Goal: Task Accomplishment & Management: Manage account settings

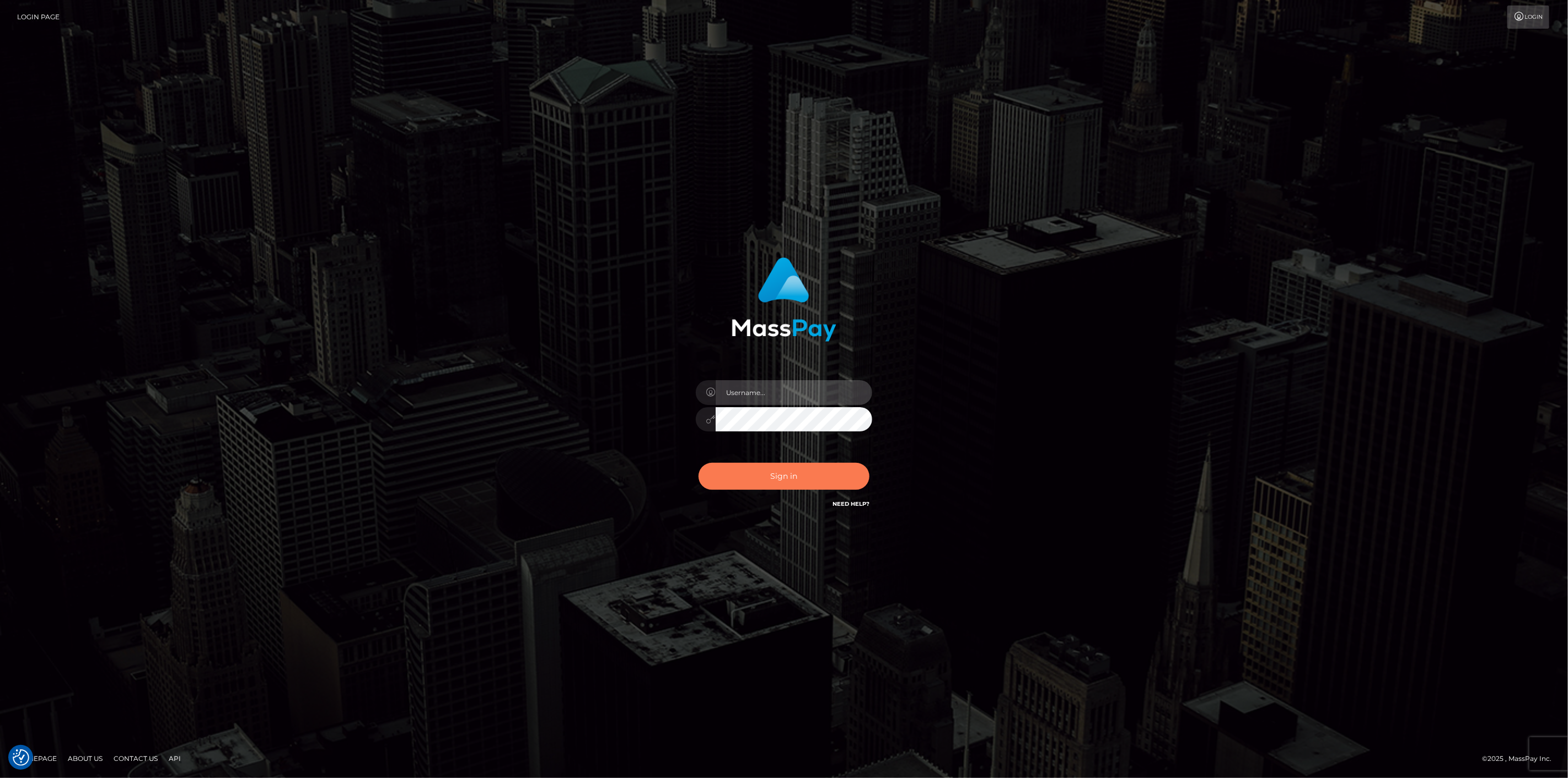
type input "[DOMAIN_NAME]"
click at [812, 471] on button "Sign in" at bounding box center [784, 476] width 171 height 27
type input "[DOMAIN_NAME]"
click at [752, 483] on button "Sign in" at bounding box center [784, 476] width 171 height 27
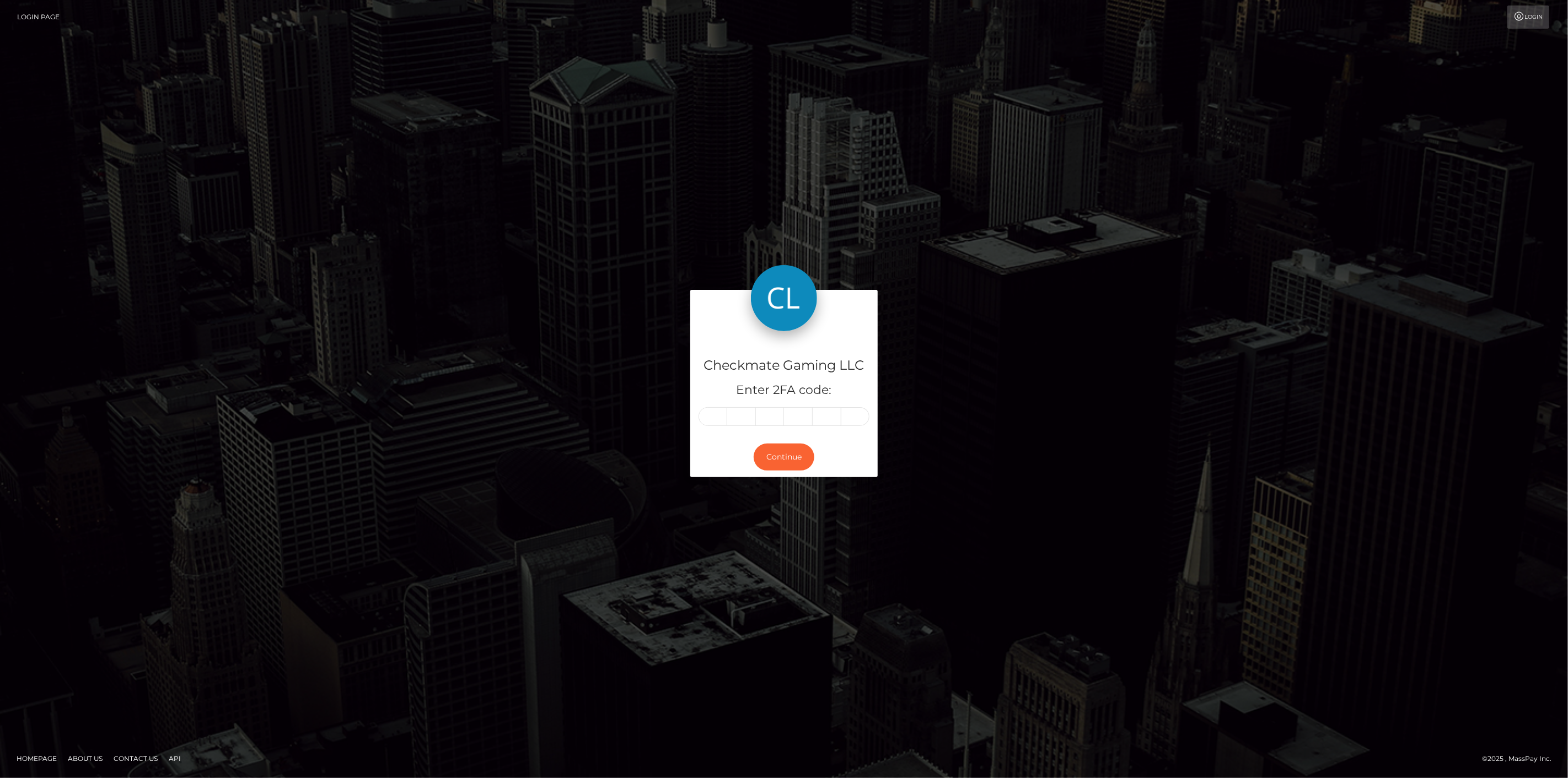
click at [713, 413] on input "text" at bounding box center [713, 416] width 29 height 19
type input "0"
type input "8"
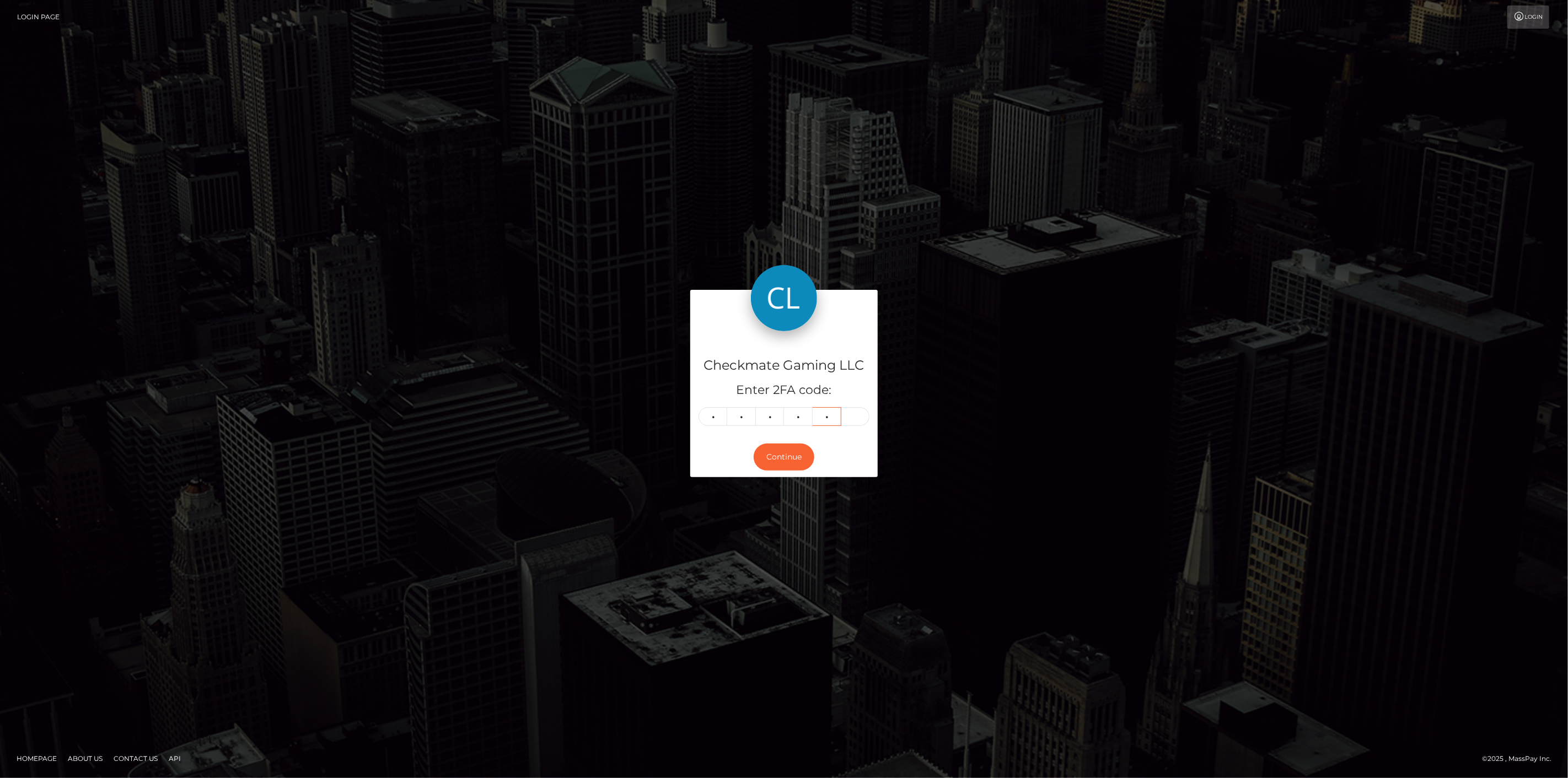
type input "6"
type input "2"
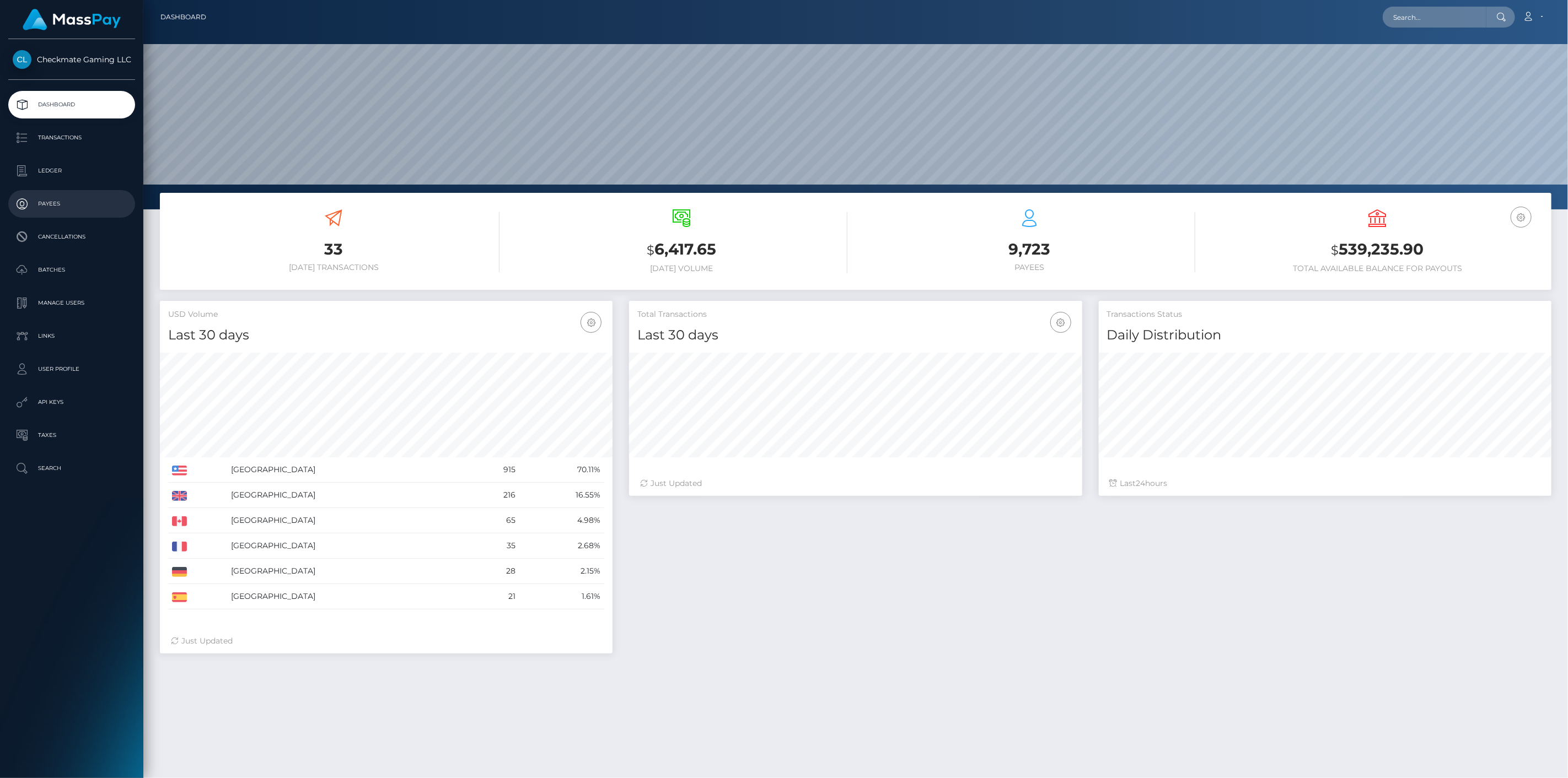
scroll to position [195, 453]
click at [67, 200] on p "Payees" at bounding box center [71, 203] width 118 height 16
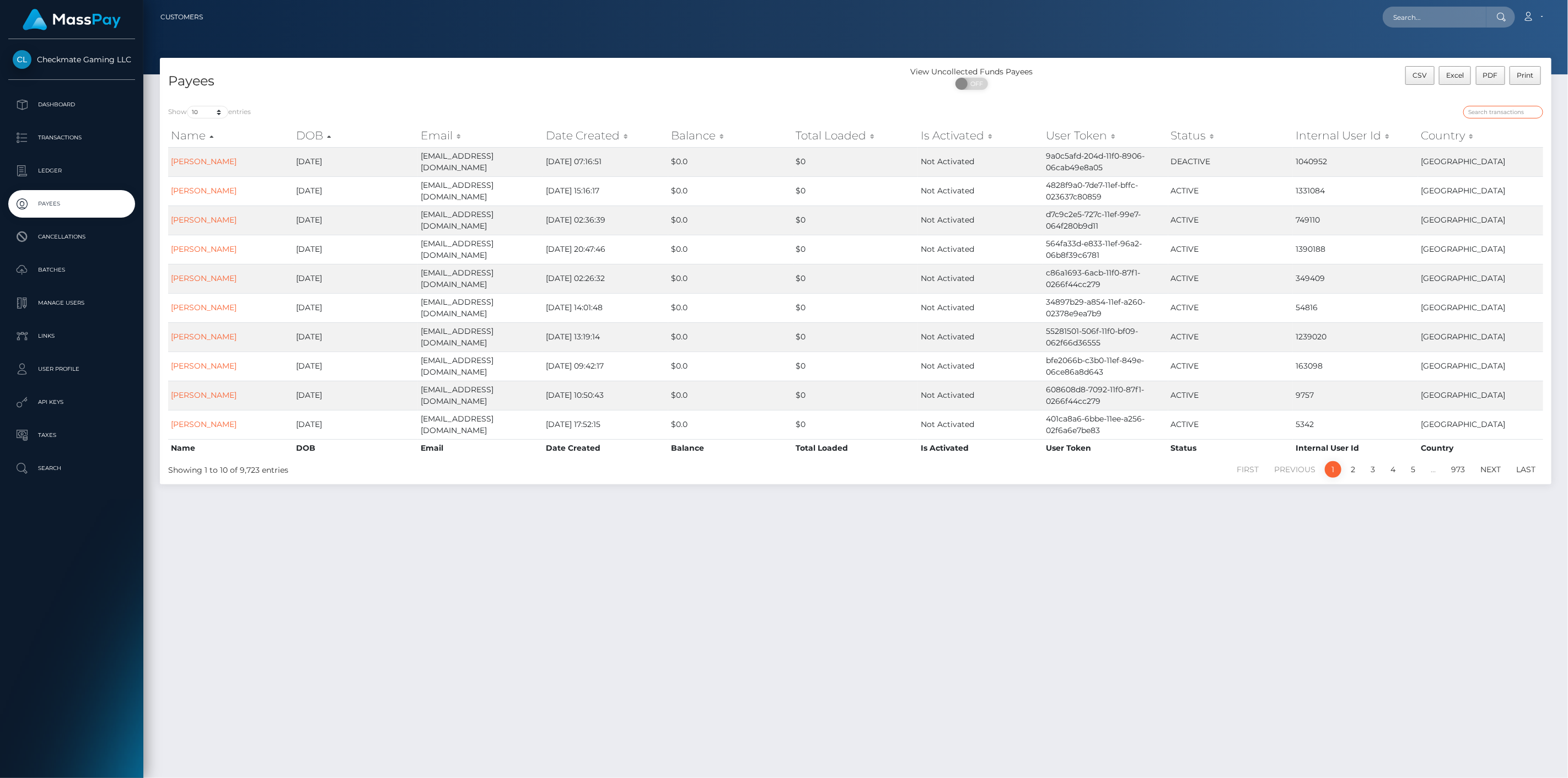
paste input "318003"
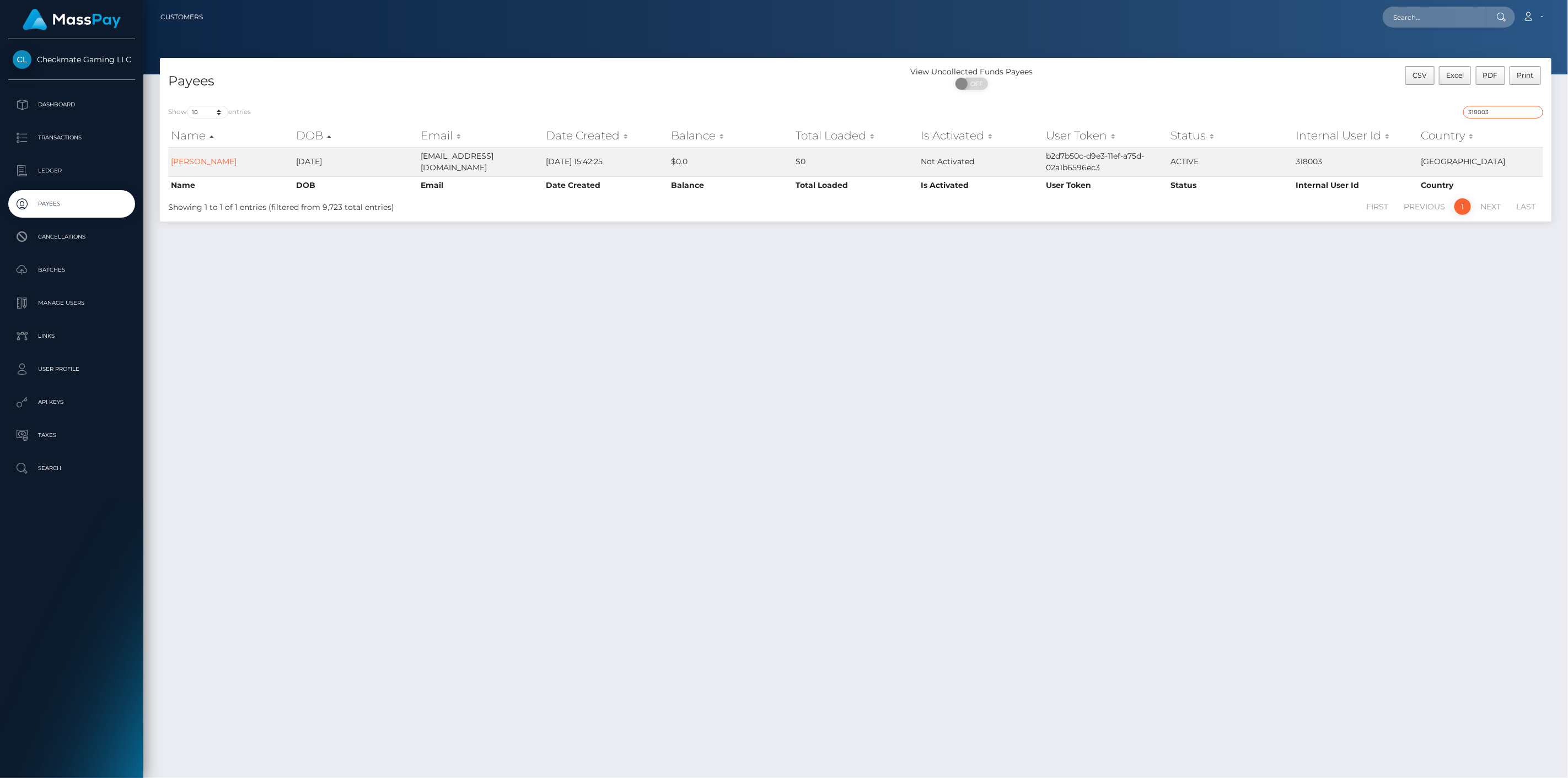
click at [1500, 110] on input "318003" at bounding box center [1503, 112] width 80 height 13
paste input "75764"
type input "375764"
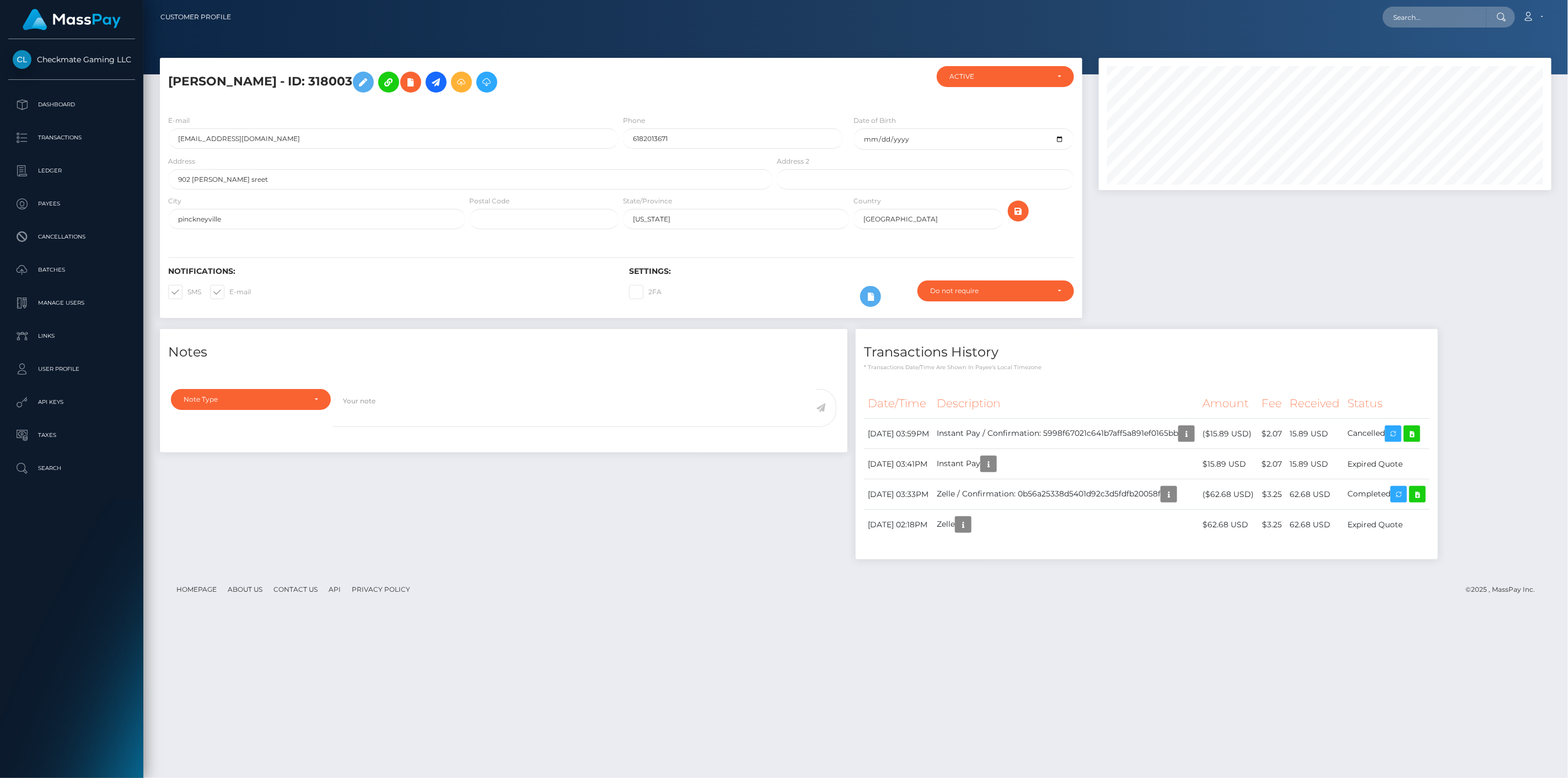
scroll to position [133, 453]
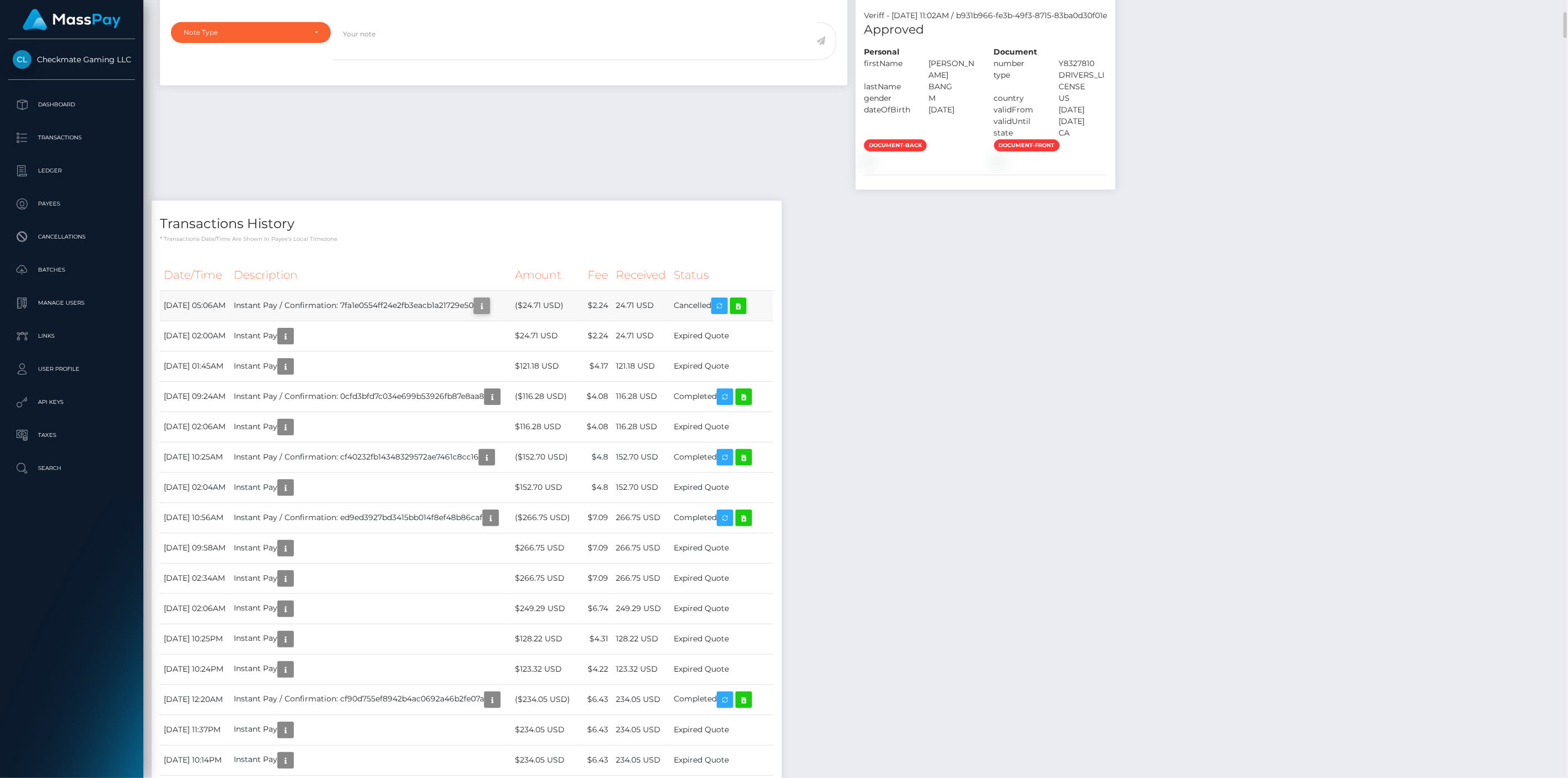
scroll to position [133, 453]
click at [488, 313] on icon "button" at bounding box center [481, 306] width 13 height 14
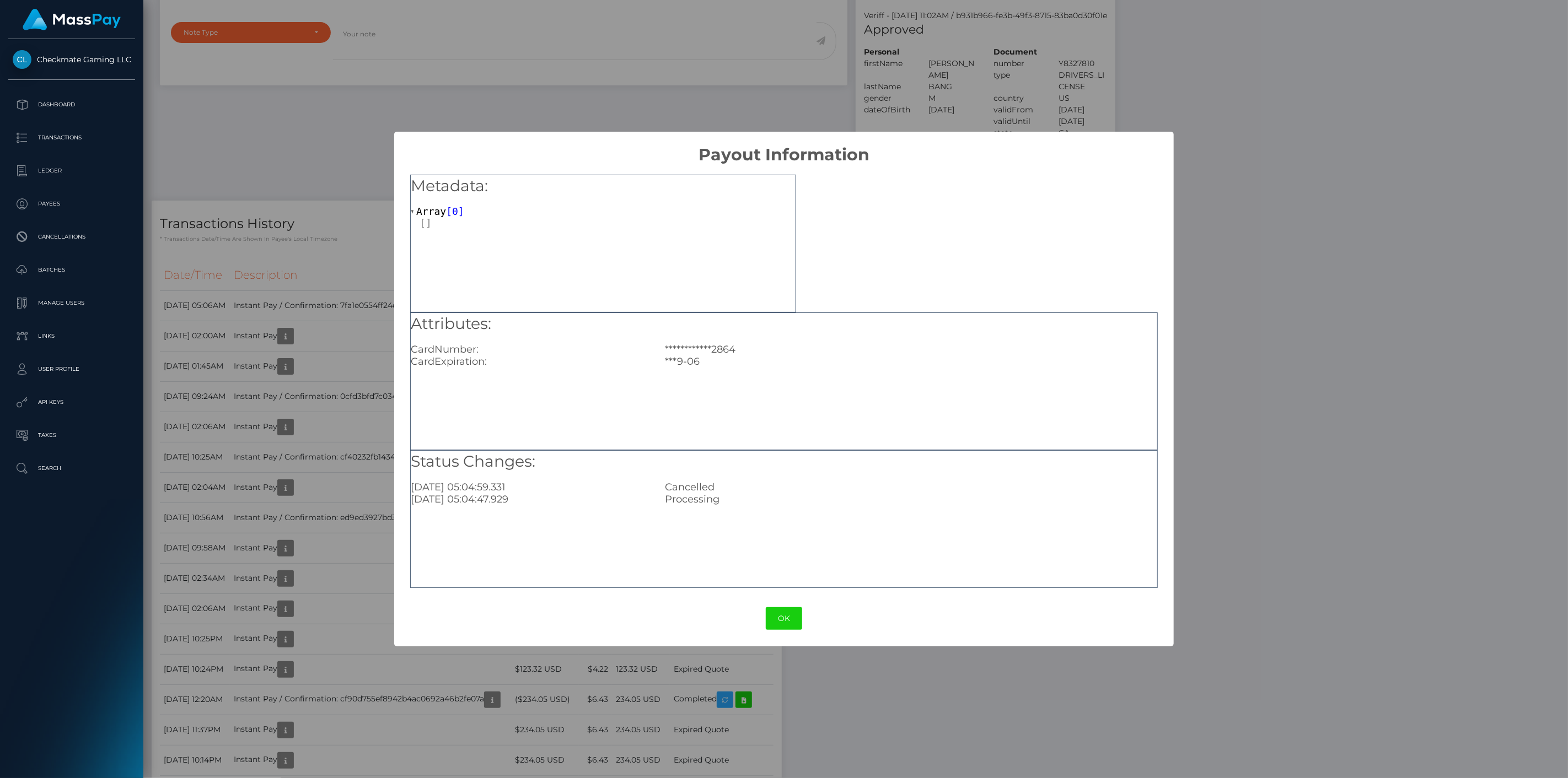
click at [372, 535] on div "**********" at bounding box center [784, 389] width 1568 height 778
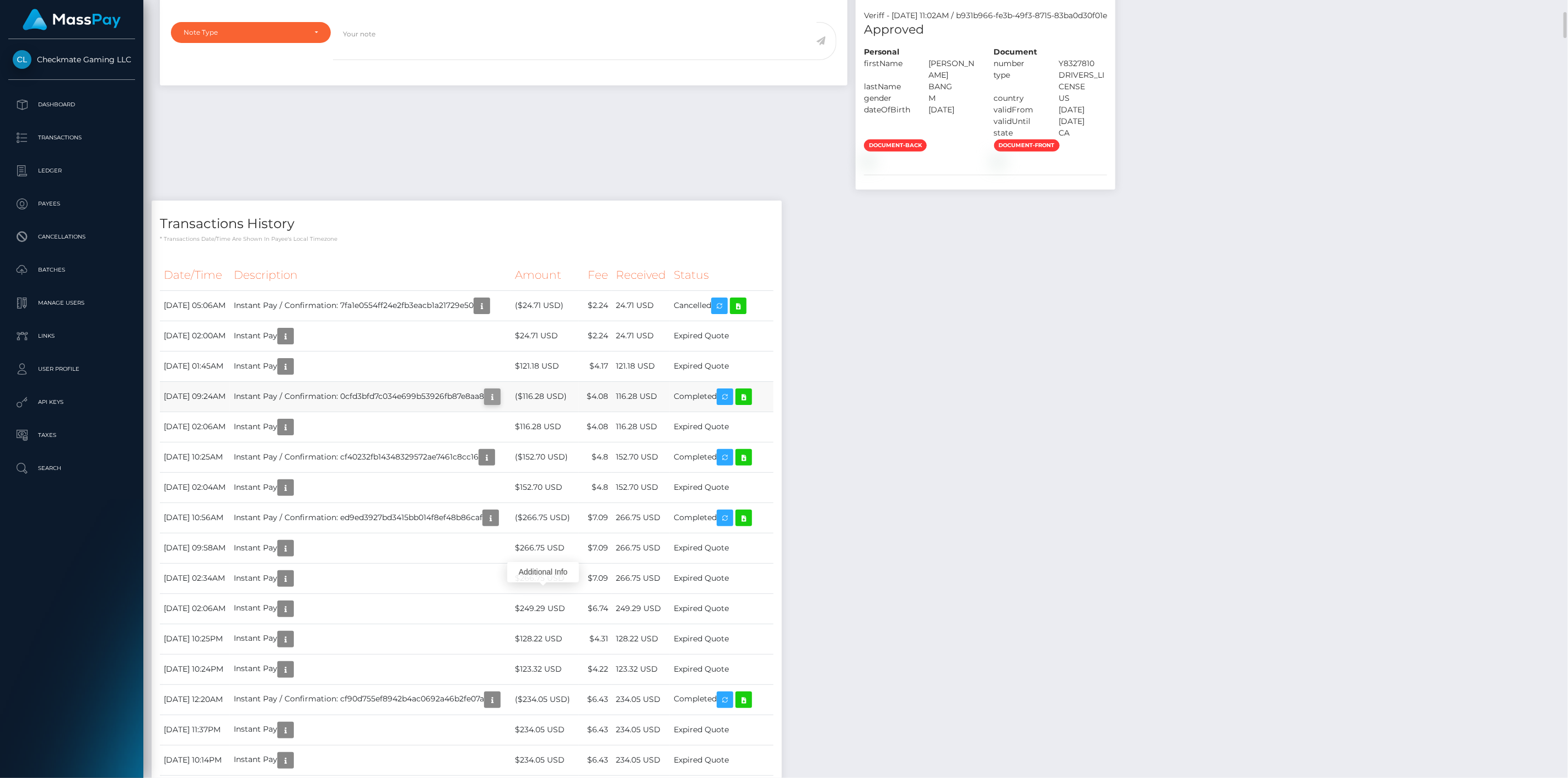
click at [499, 404] on icon "button" at bounding box center [492, 397] width 13 height 14
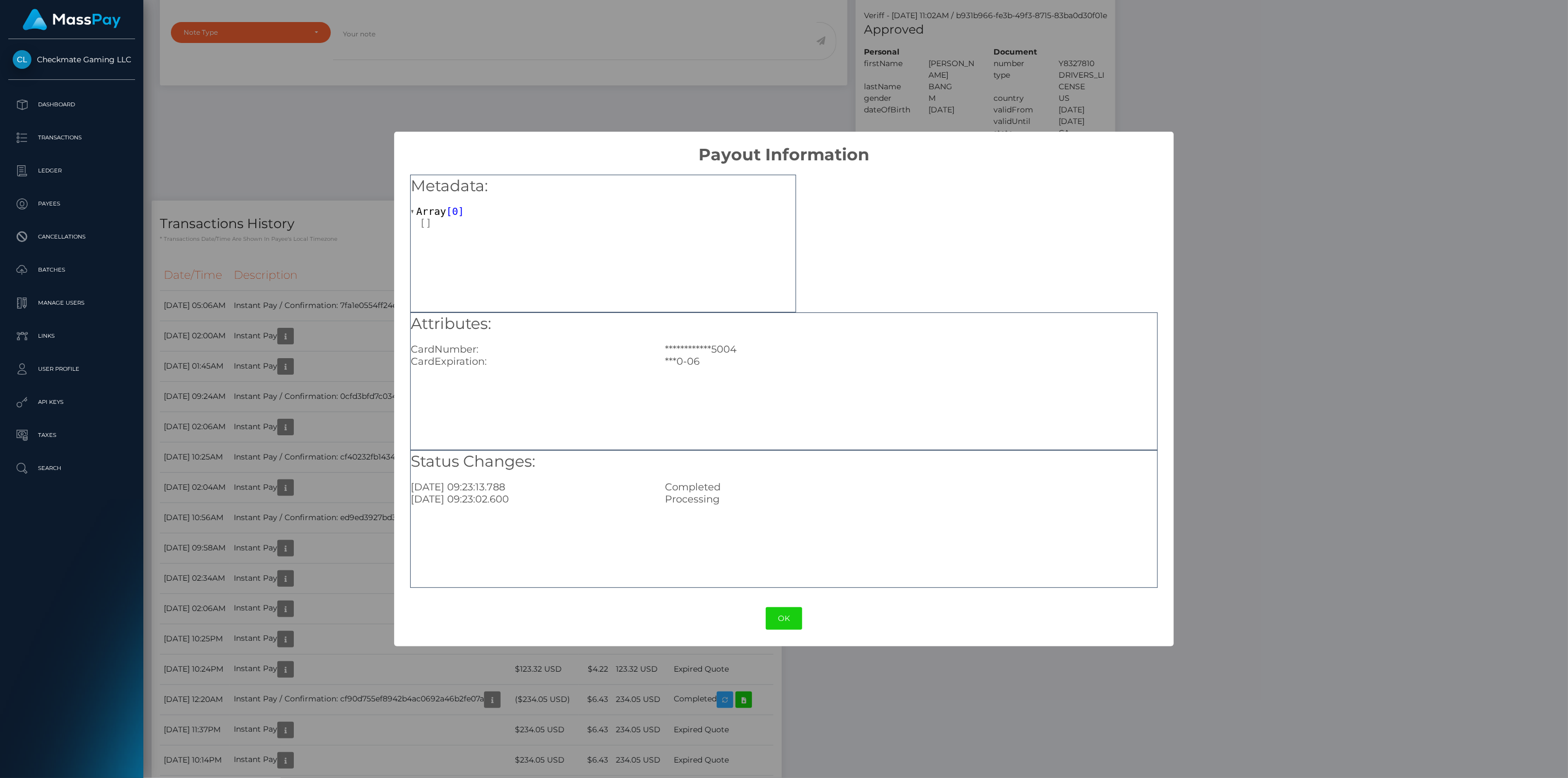
click at [375, 533] on div "**********" at bounding box center [784, 389] width 1568 height 778
